Goal: Task Accomplishment & Management: Use online tool/utility

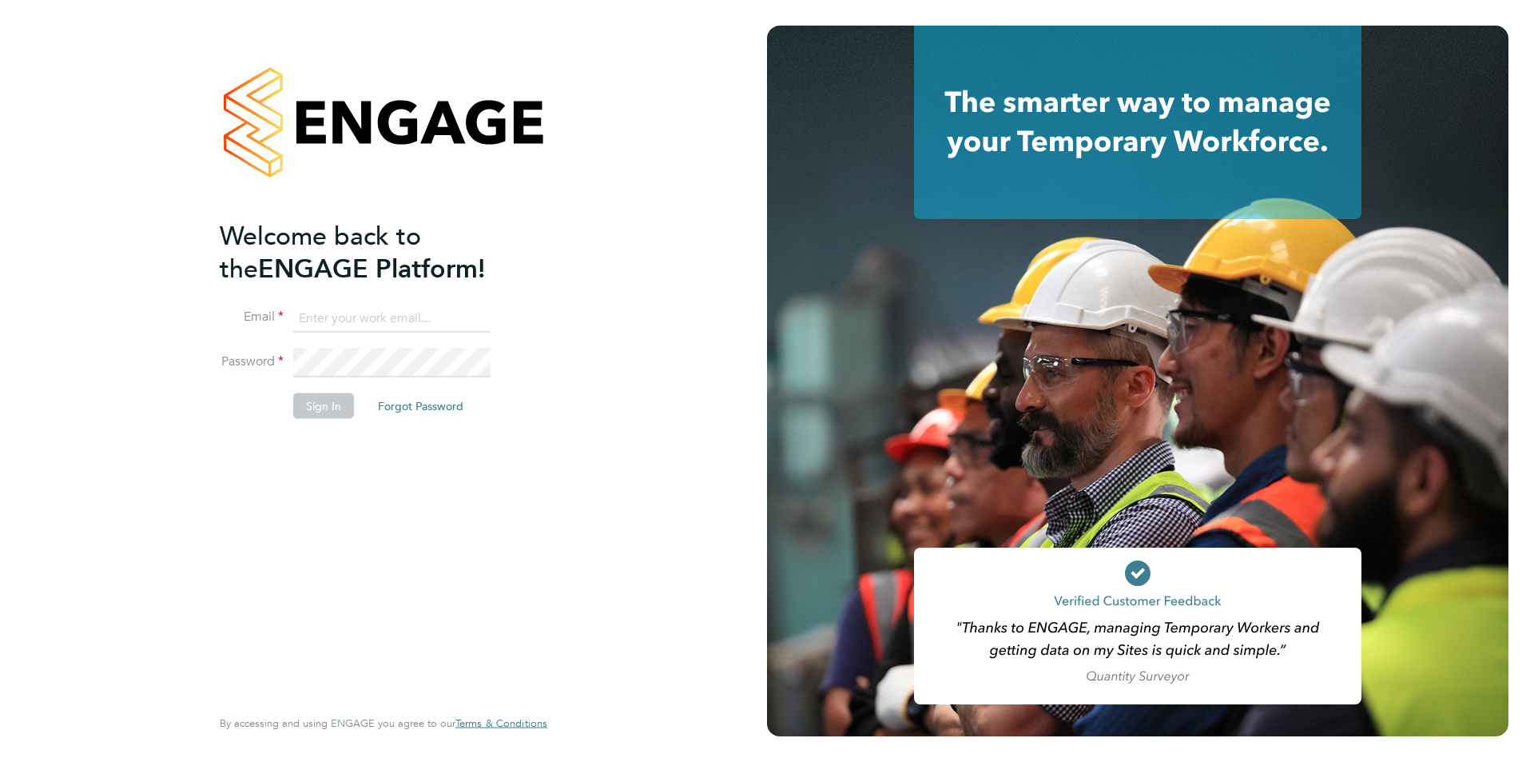
type input "accounts@buildrec.com"
click at [305, 385] on li "Password" at bounding box center [376, 370] width 312 height 45
click at [310, 393] on button "Sign In" at bounding box center [323, 406] width 61 height 26
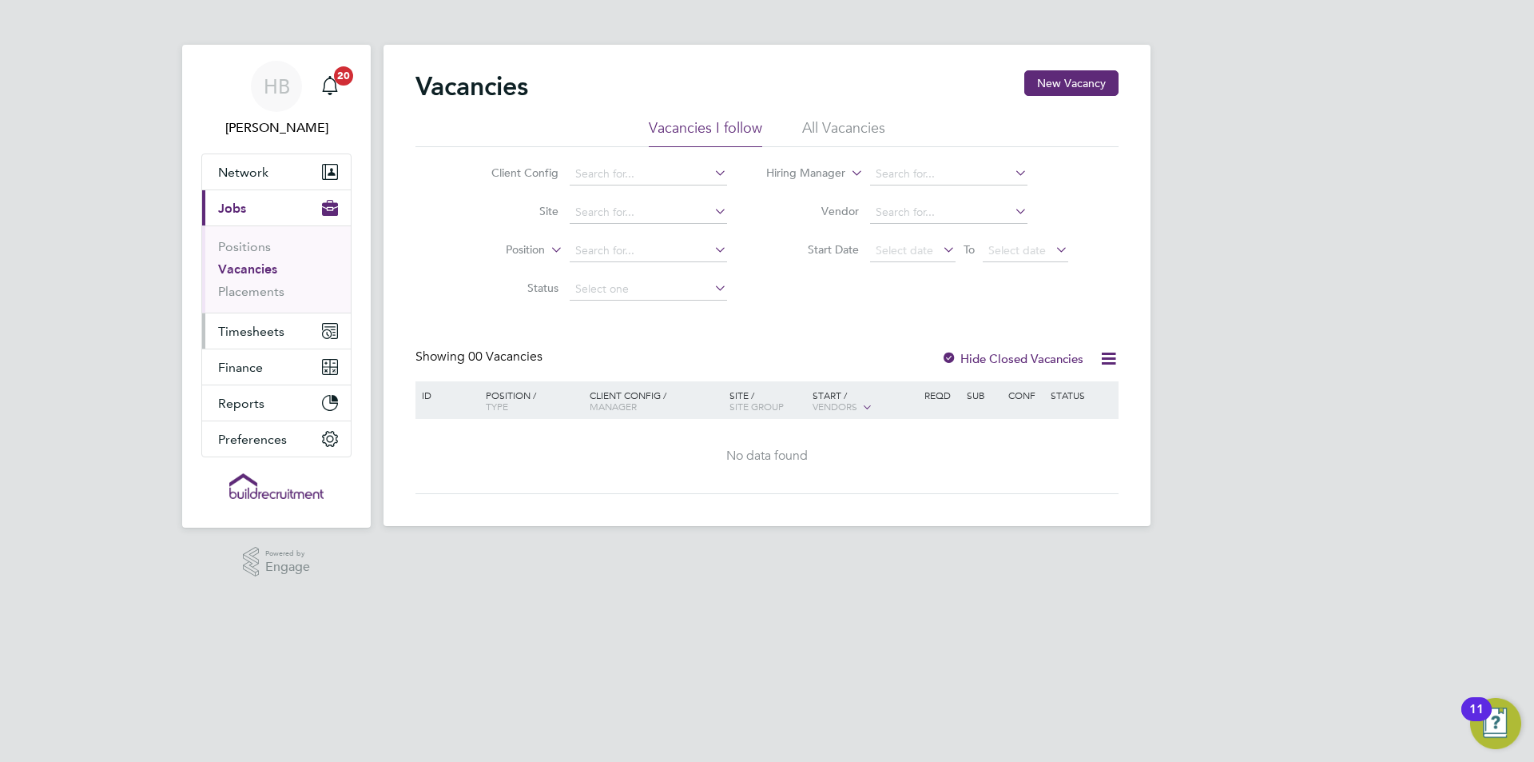
click at [282, 319] on button "Timesheets" at bounding box center [276, 330] width 149 height 35
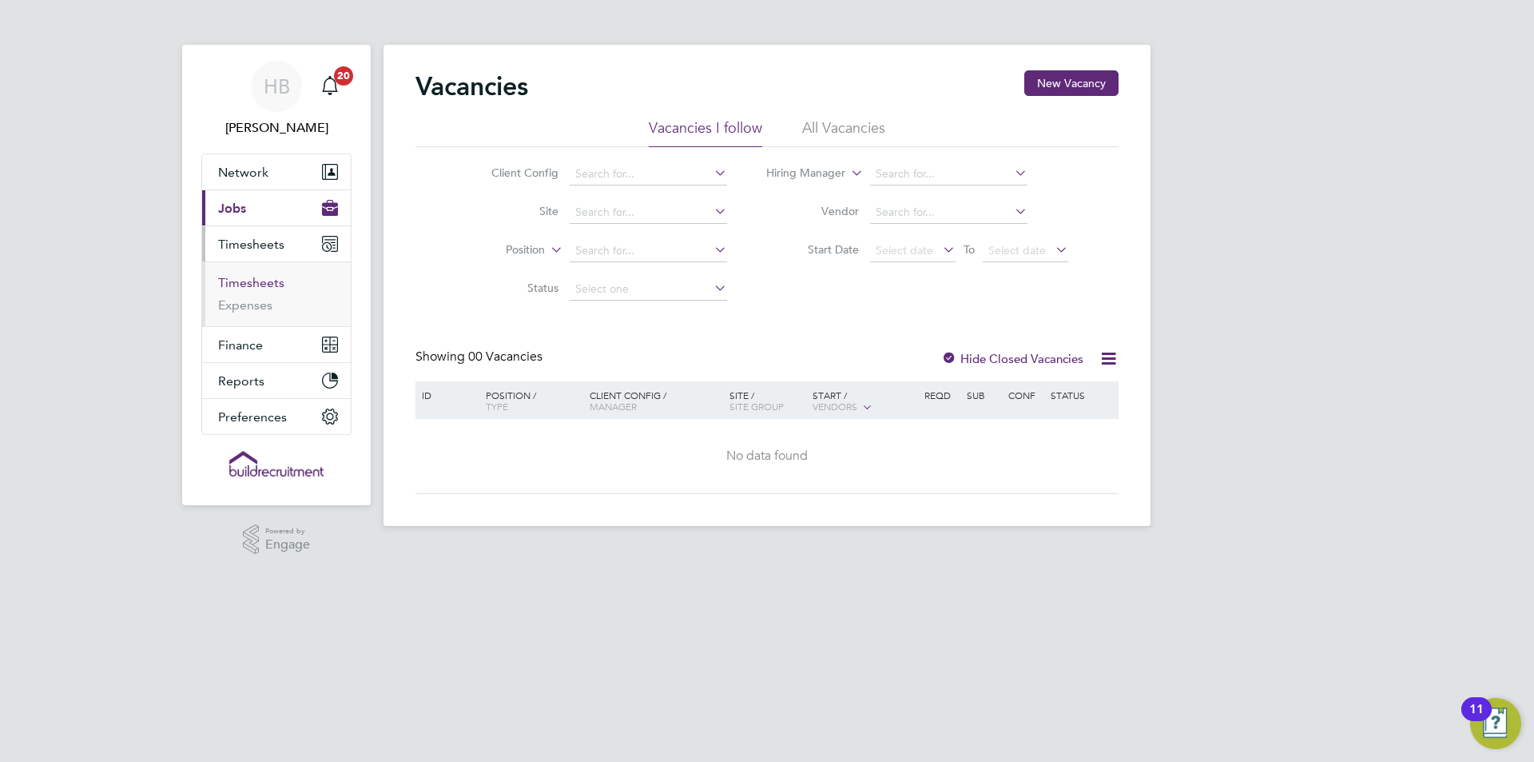
click at [259, 278] on link "Timesheets" at bounding box center [251, 282] width 66 height 15
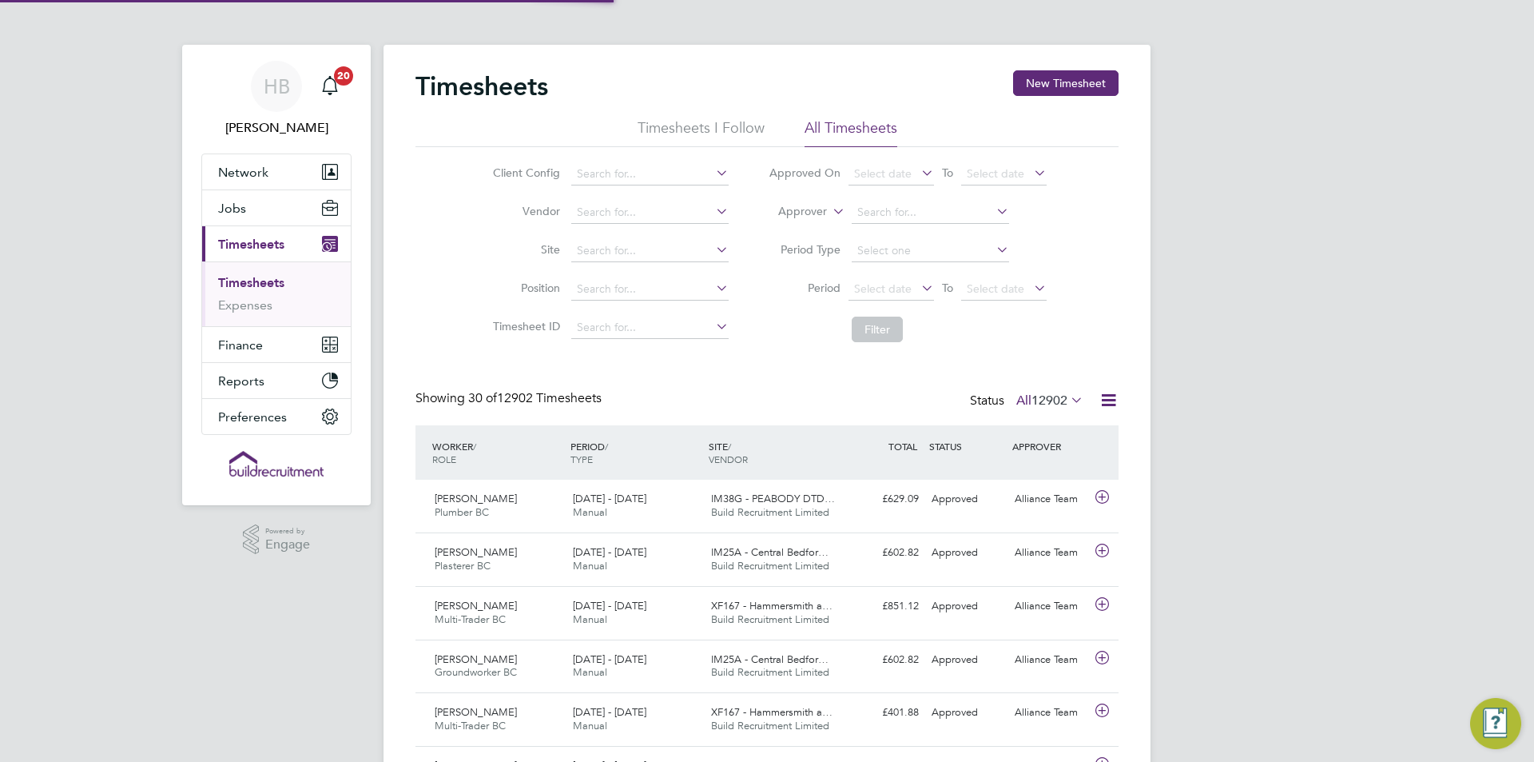
click at [1118, 392] on icon at bounding box center [1109, 400] width 20 height 20
click at [1111, 396] on icon at bounding box center [1109, 400] width 20 height 20
click at [1110, 401] on icon at bounding box center [1109, 400] width 20 height 20
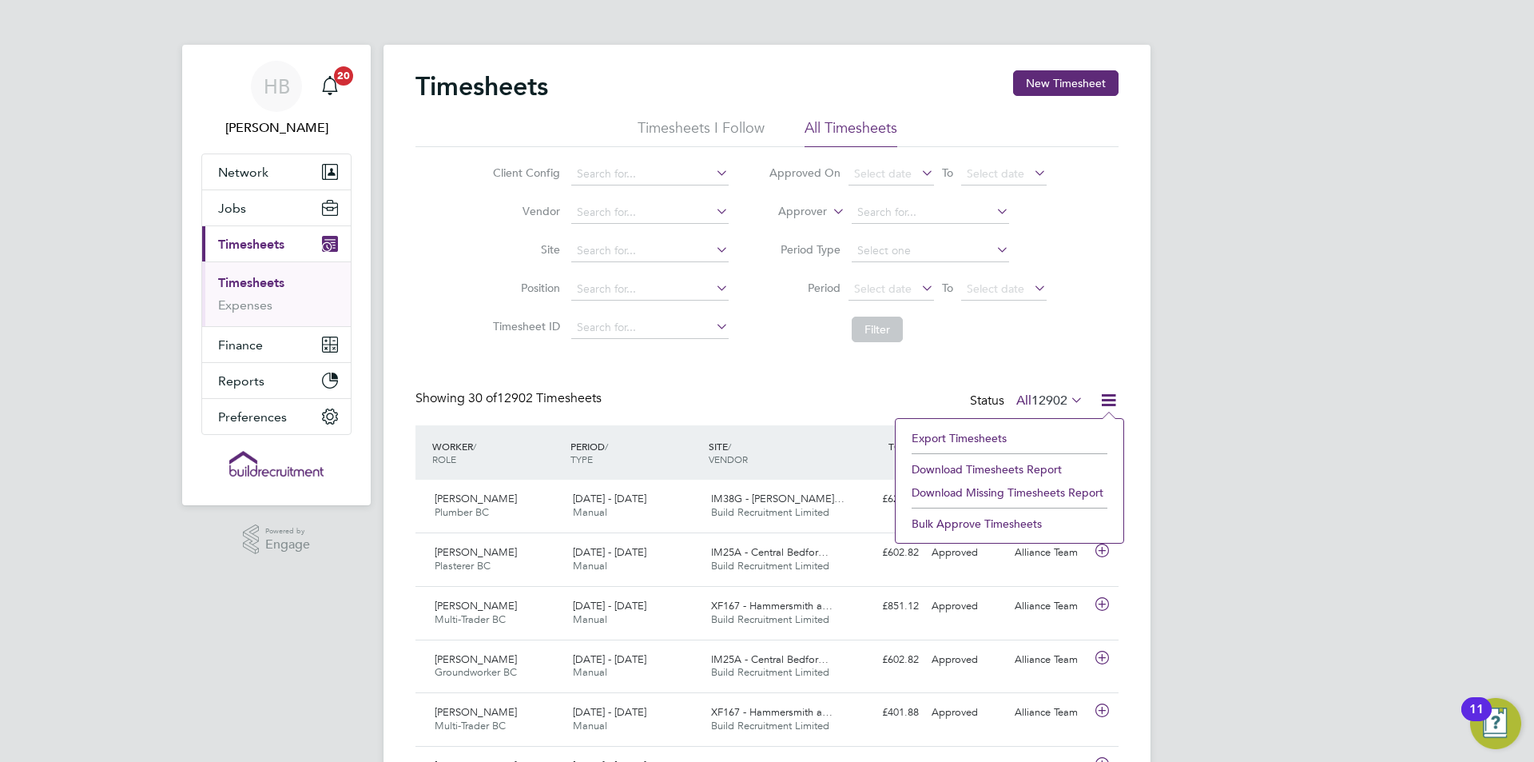
click at [994, 436] on li "Export Timesheets" at bounding box center [1010, 438] width 212 height 22
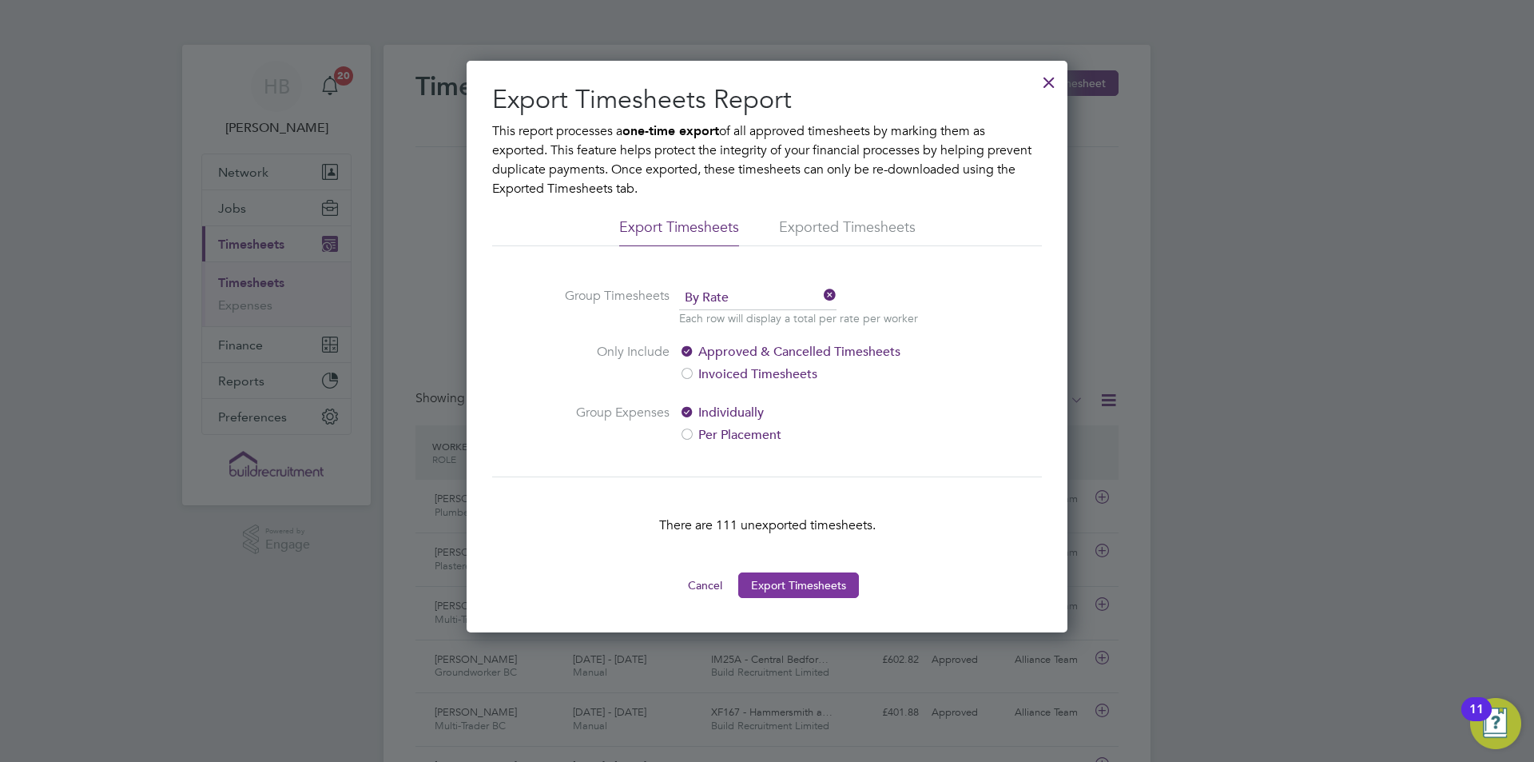
click at [830, 585] on button "Export Timesheets" at bounding box center [798, 585] width 121 height 26
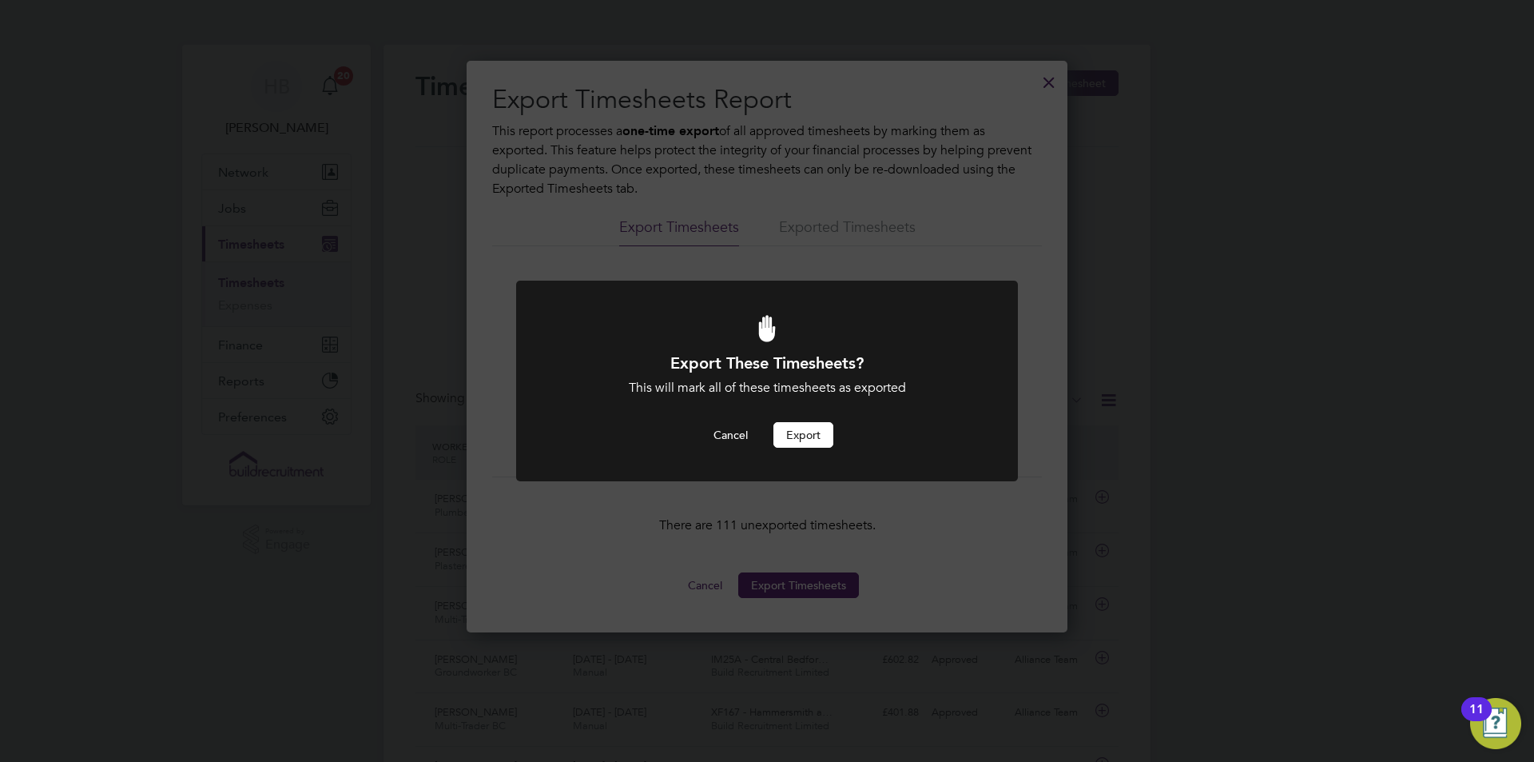
click at [806, 438] on button "Export" at bounding box center [804, 435] width 60 height 26
